Goal: Task Accomplishment & Management: Complete application form

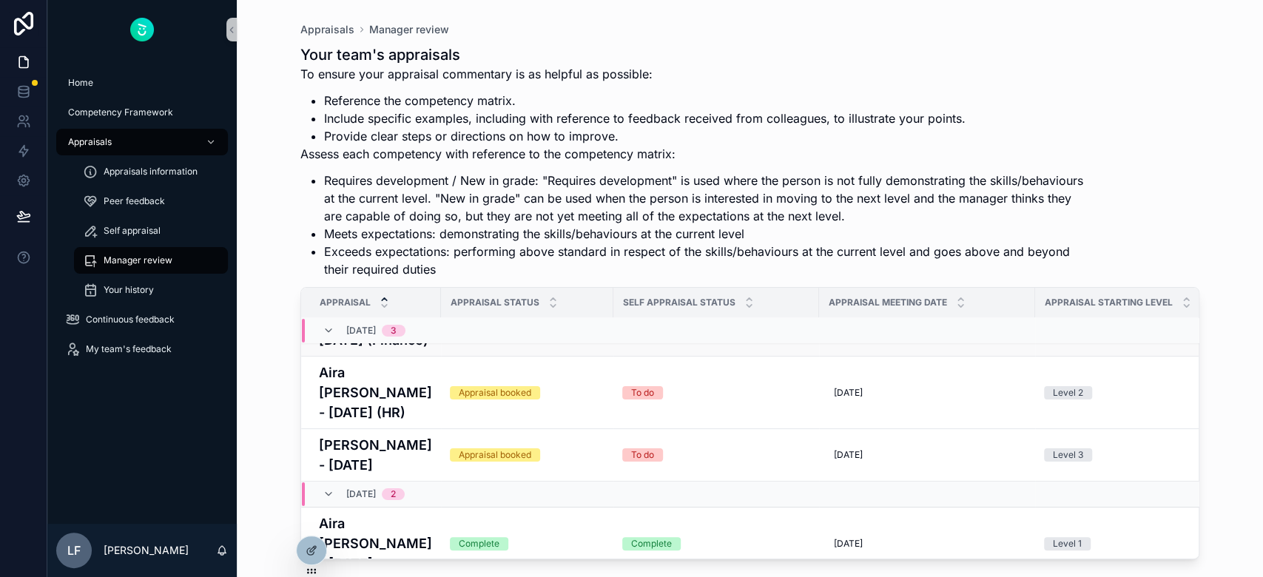
scroll to position [98, 0]
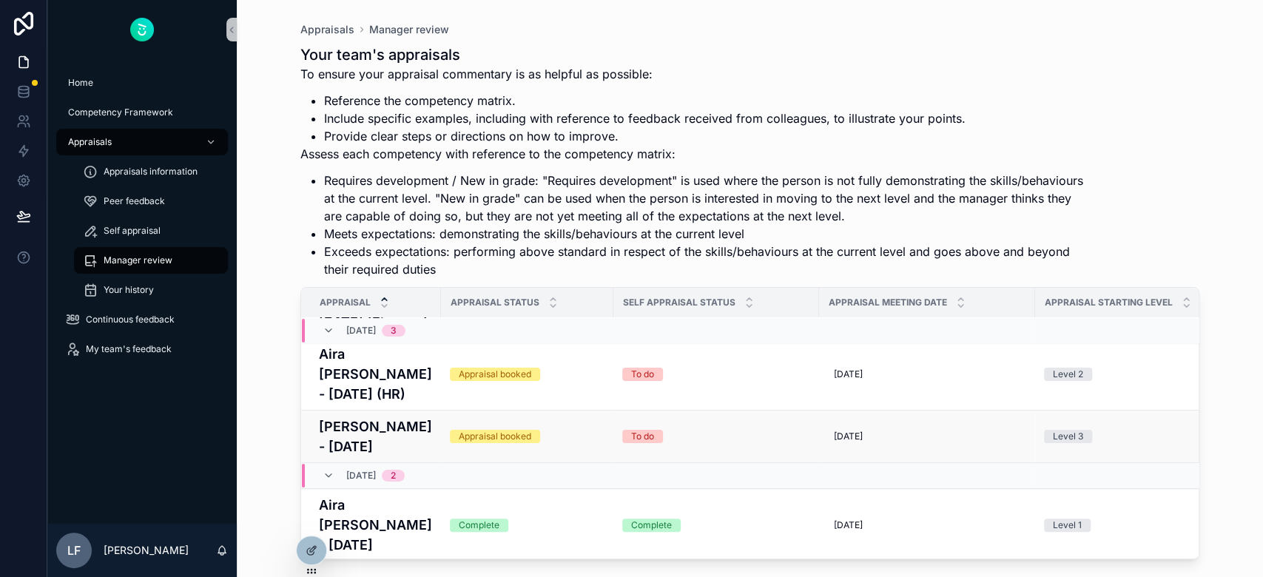
click at [561, 443] on div "Appraisal booked" at bounding box center [527, 436] width 155 height 13
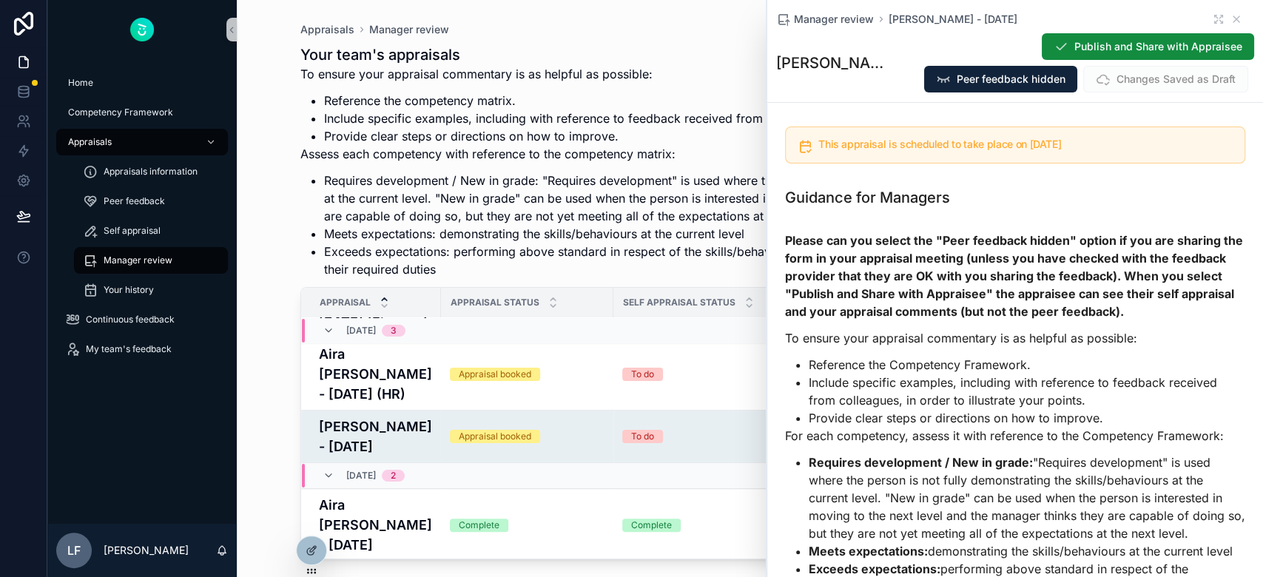
click at [137, 260] on span "Manager review" at bounding box center [138, 260] width 69 height 12
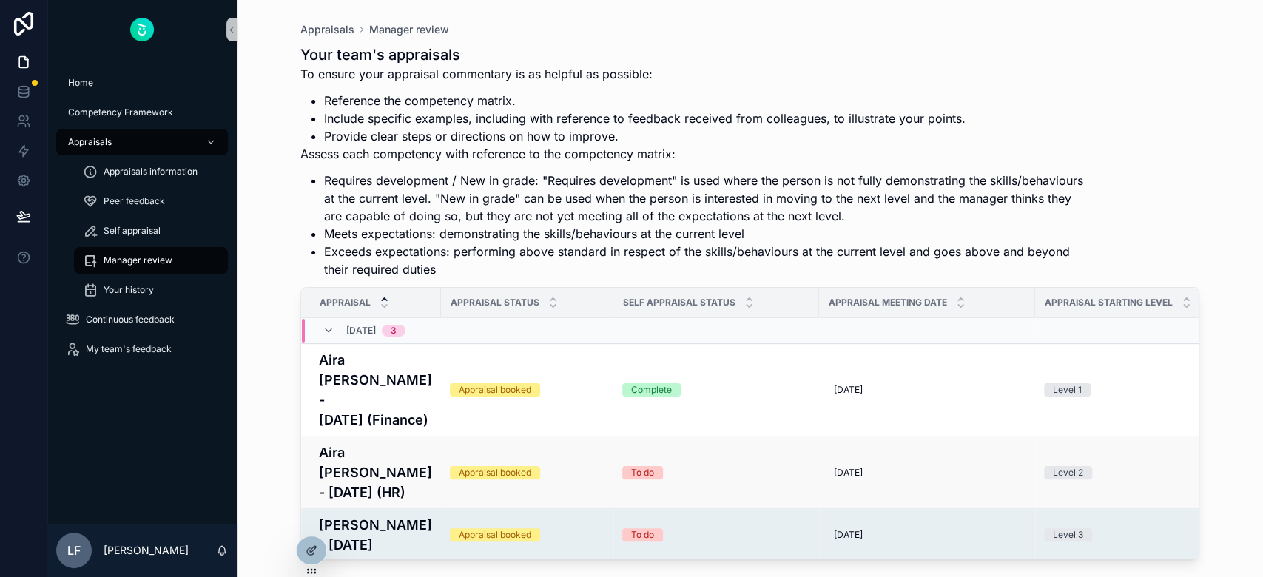
scroll to position [186, 0]
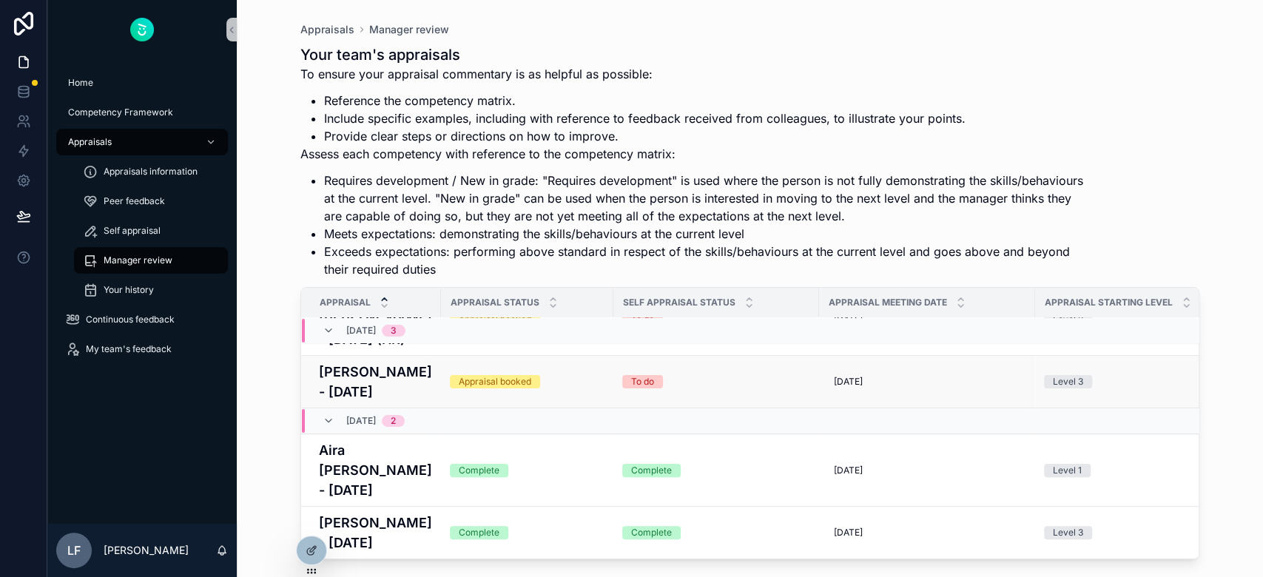
click at [554, 359] on td "Appraisal booked" at bounding box center [527, 382] width 172 height 53
click at [524, 375] on div "Appraisal booked" at bounding box center [495, 381] width 72 height 13
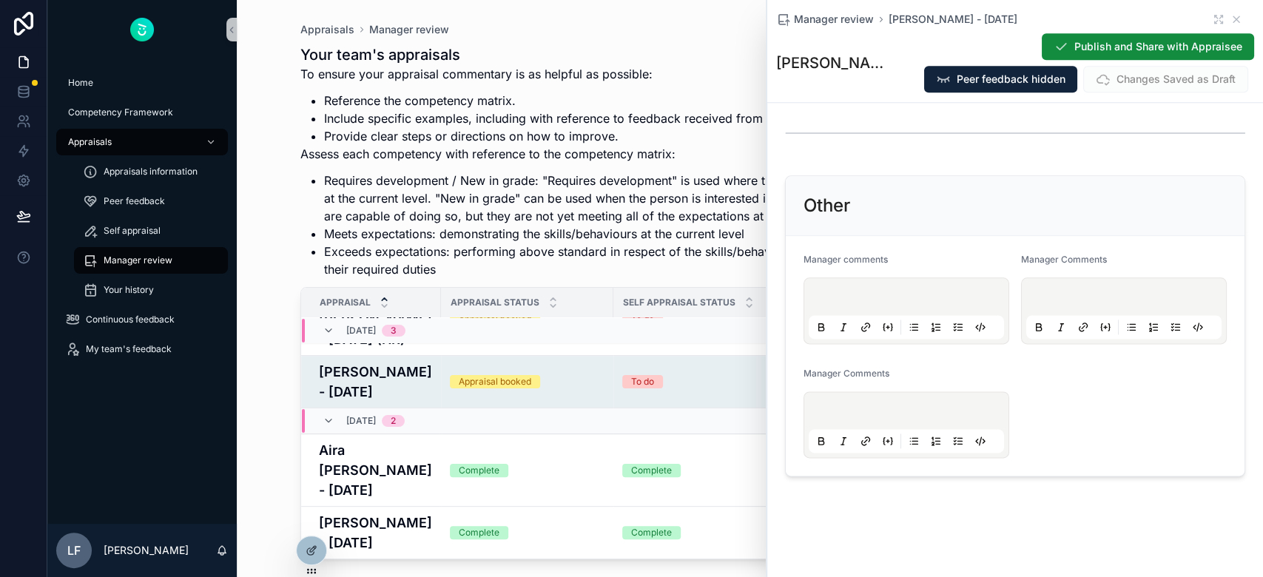
scroll to position [5029, 0]
click at [814, 72] on h2 "How we work, strategic innovation and leadership (global)" at bounding box center [1023, 48] width 425 height 47
click at [817, 72] on h2 "How we work, strategic innovation and leadership (global)" at bounding box center [1023, 48] width 425 height 47
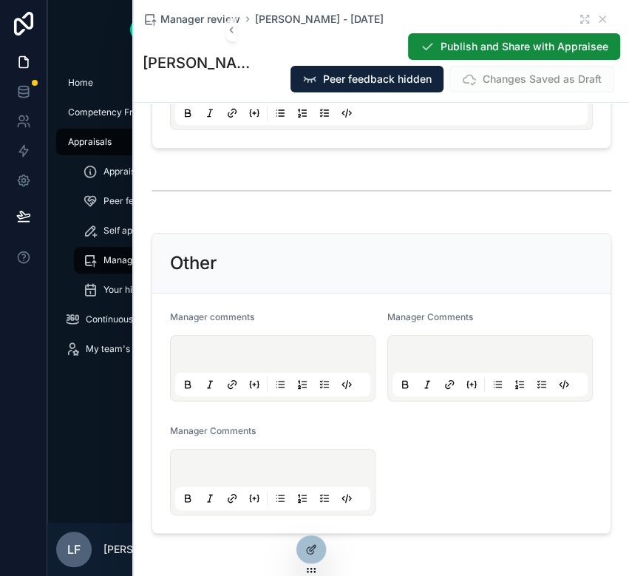
scroll to position [5621, 0]
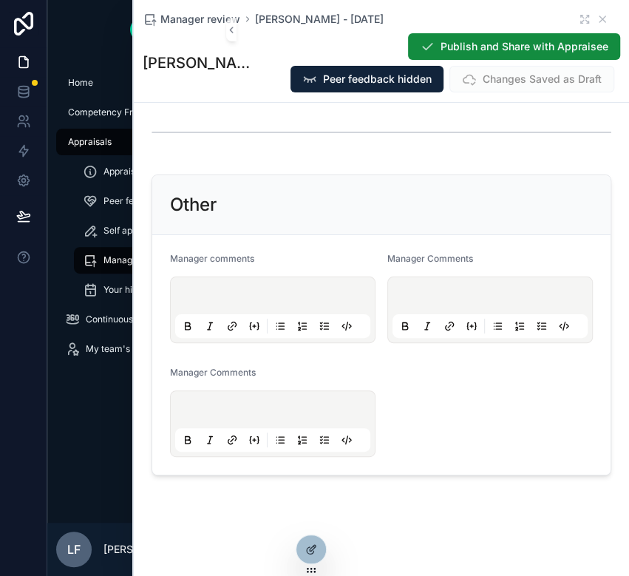
click at [182, 67] on div "scrollable content" at bounding box center [381, 38] width 413 height 56
click at [192, 34] on p "scrollable content" at bounding box center [384, 26] width 413 height 15
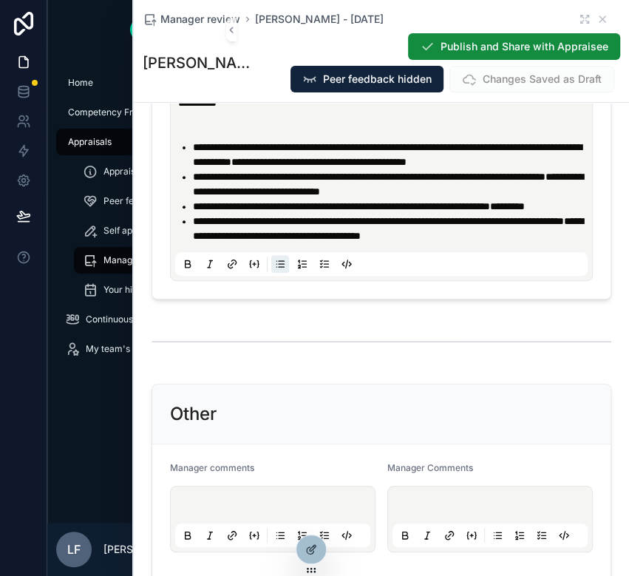
scroll to position [5725, 0]
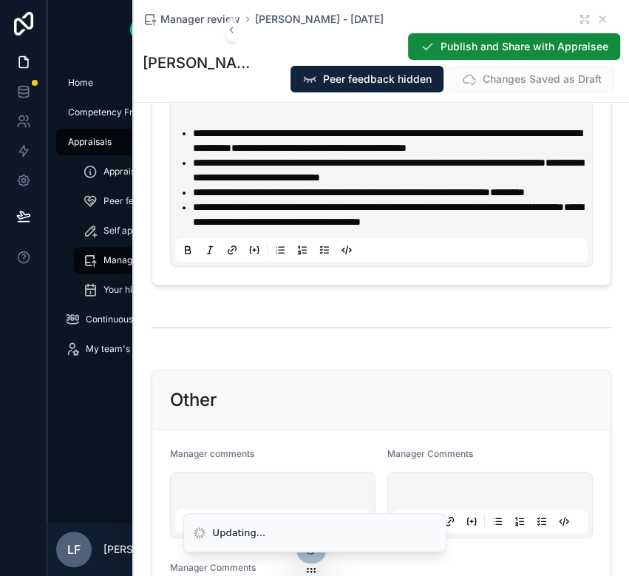
click at [254, 126] on p "scrollable content" at bounding box center [384, 111] width 413 height 30
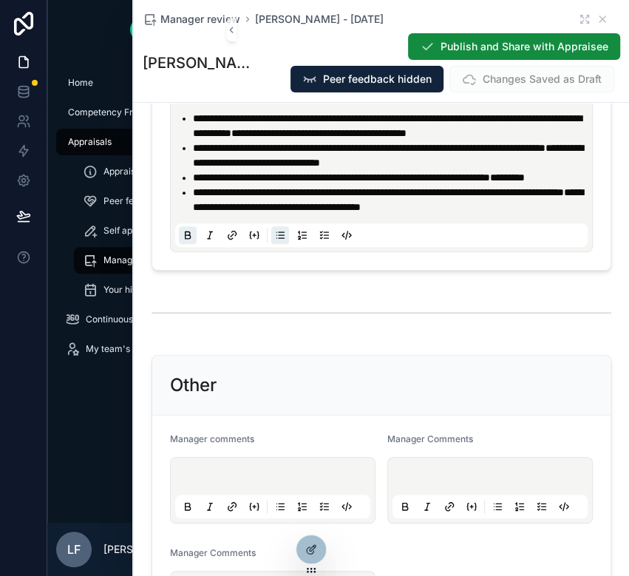
drag, startPoint x: 371, startPoint y: 296, endPoint x: 377, endPoint y: 310, distance: 15.5
drag, startPoint x: 190, startPoint y: 299, endPoint x: 255, endPoint y: 297, distance: 65.1
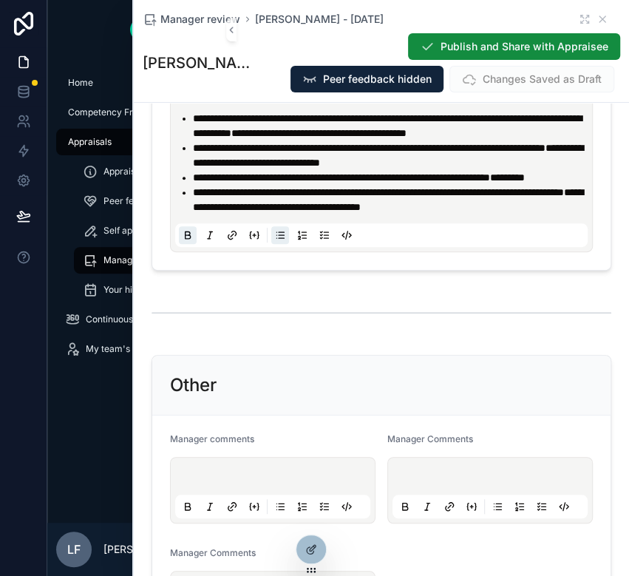
drag, startPoint x: 243, startPoint y: 299, endPoint x: 265, endPoint y: 298, distance: 22.2
drag, startPoint x: 355, startPoint y: 325, endPoint x: 367, endPoint y: 325, distance: 11.9
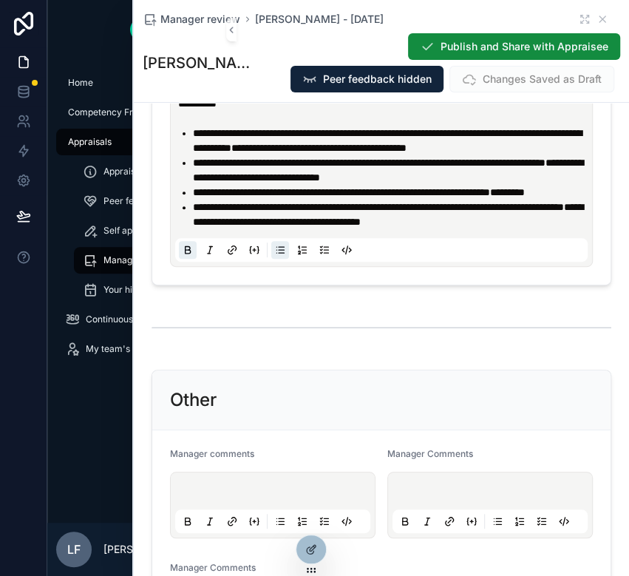
drag, startPoint x: 516, startPoint y: 327, endPoint x: 230, endPoint y: 339, distance: 286.5
drag, startPoint x: 508, startPoint y: 356, endPoint x: 515, endPoint y: 368, distance: 14.2
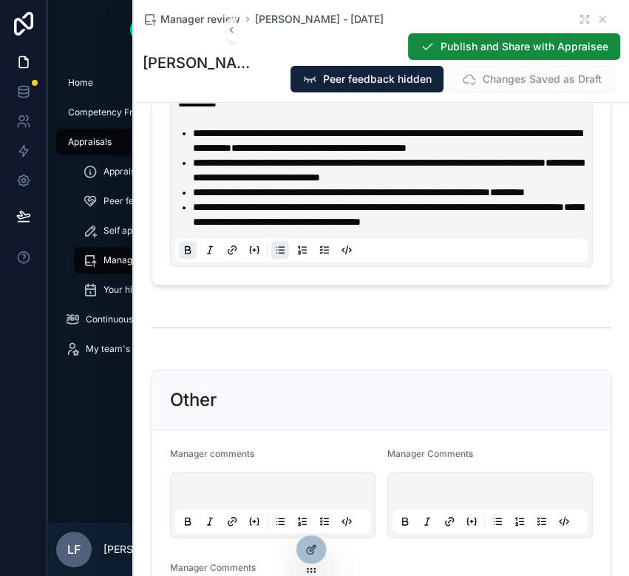
drag, startPoint x: 527, startPoint y: 359, endPoint x: 297, endPoint y: 373, distance: 230.5
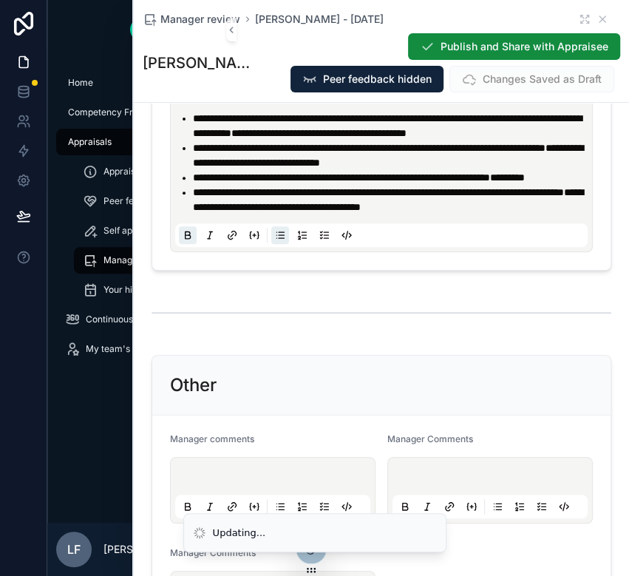
click at [320, 22] on li "**********" at bounding box center [392, 8] width 398 height 30
click at [299, 52] on li "**********" at bounding box center [392, 37] width 398 height 30
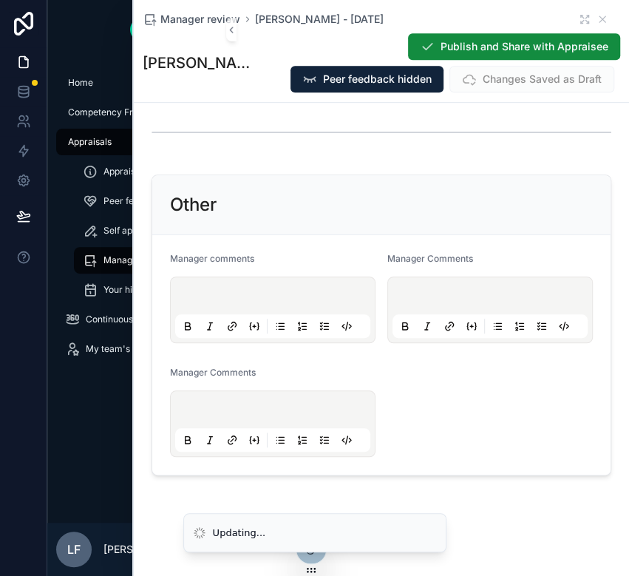
scroll to position [6021, 0]
drag, startPoint x: 426, startPoint y: 254, endPoint x: 436, endPoint y: 263, distance: 14.1
